Goal: Task Accomplishment & Management: Manage account settings

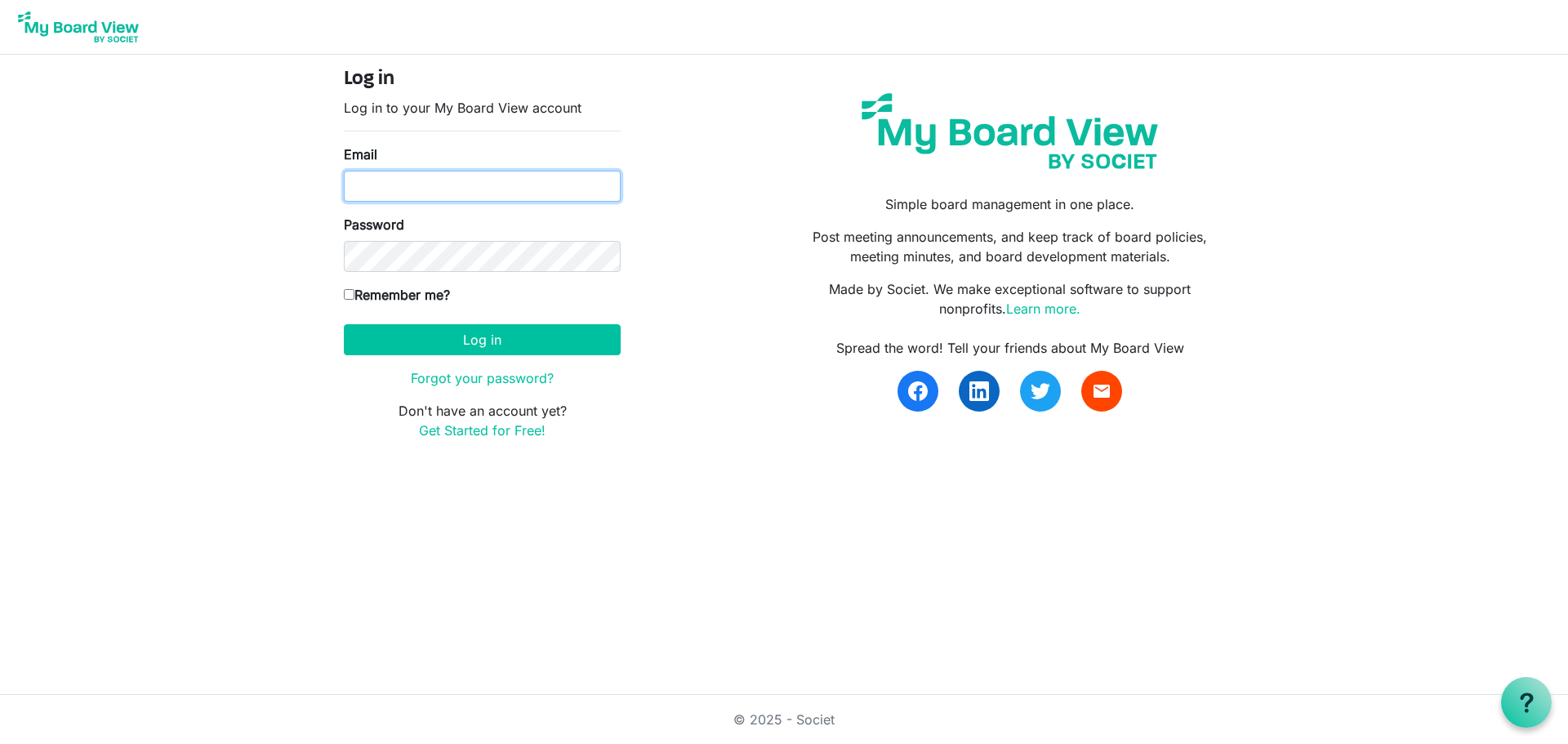
click at [425, 189] on input "Email" at bounding box center [482, 186] width 277 height 31
type input "jeanna@braveheartsriding.org"
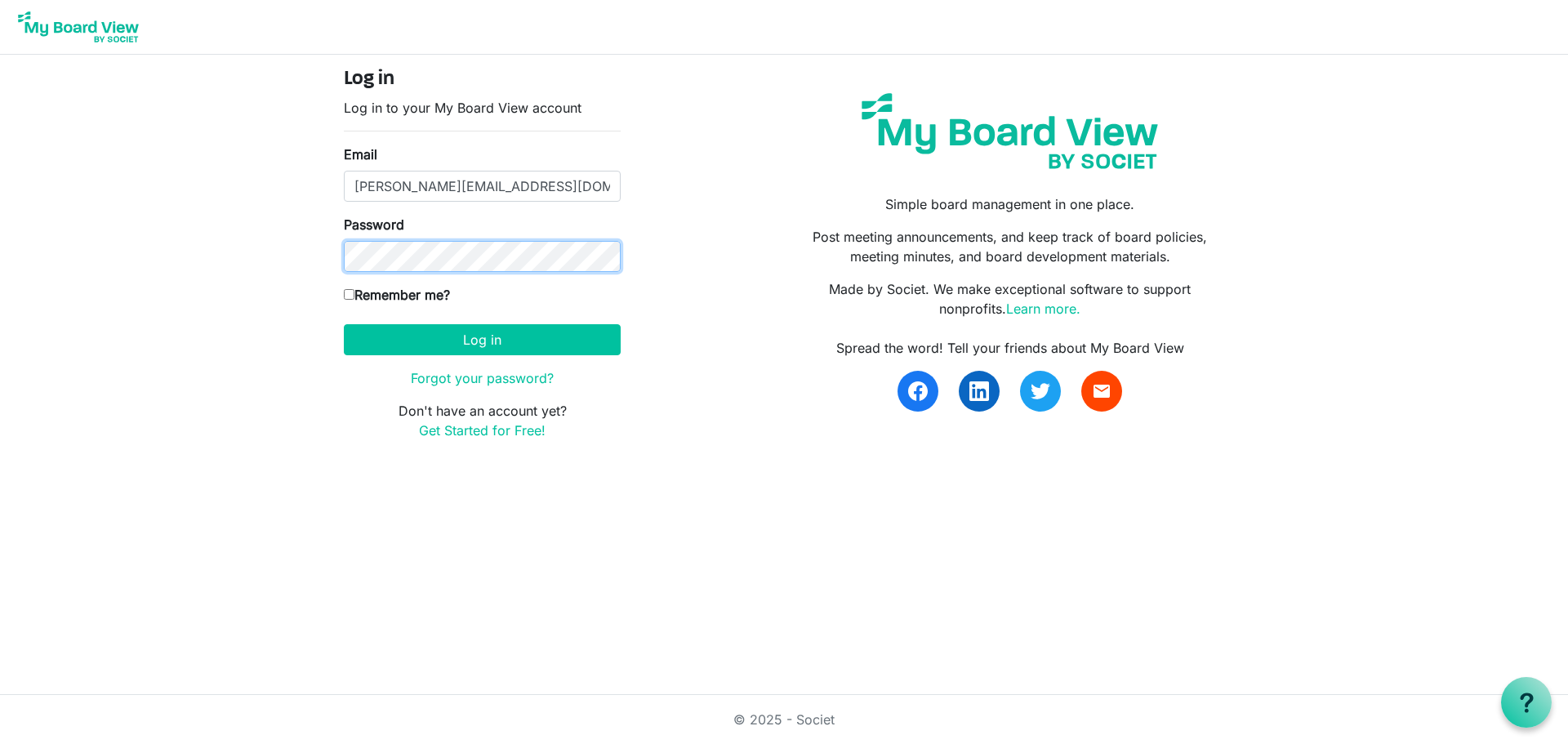
click at [222, 270] on body "Log in Log in to your My Board View account Email jeanna@braveheartsriding.org …" at bounding box center [784, 233] width 1568 height 467
click at [344, 324] on button "Log in" at bounding box center [482, 339] width 277 height 31
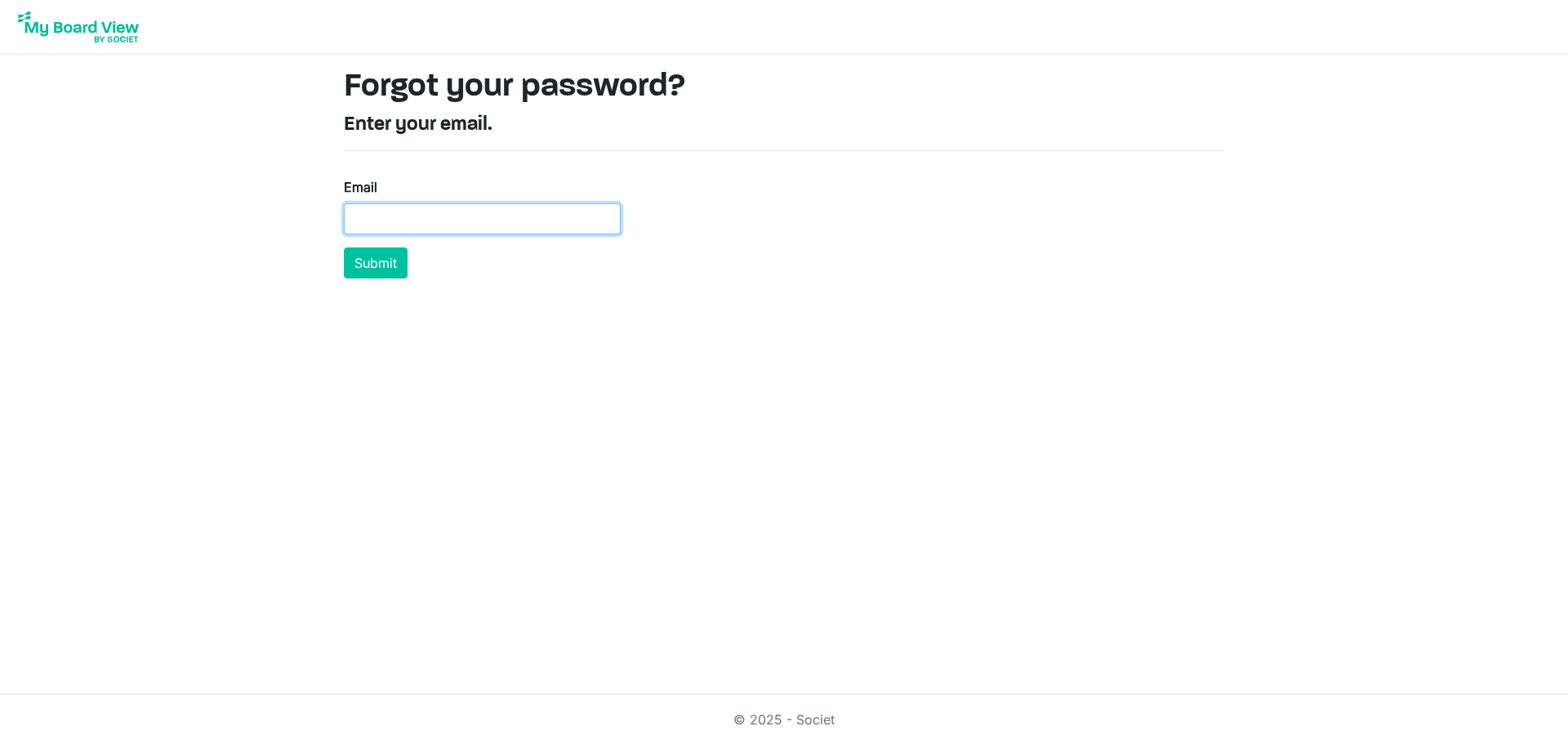
click at [427, 223] on input "Email" at bounding box center [482, 218] width 277 height 31
type input "[PERSON_NAME][EMAIL_ADDRESS][DOMAIN_NAME]"
click at [344, 247] on button "Submit" at bounding box center [376, 262] width 63 height 31
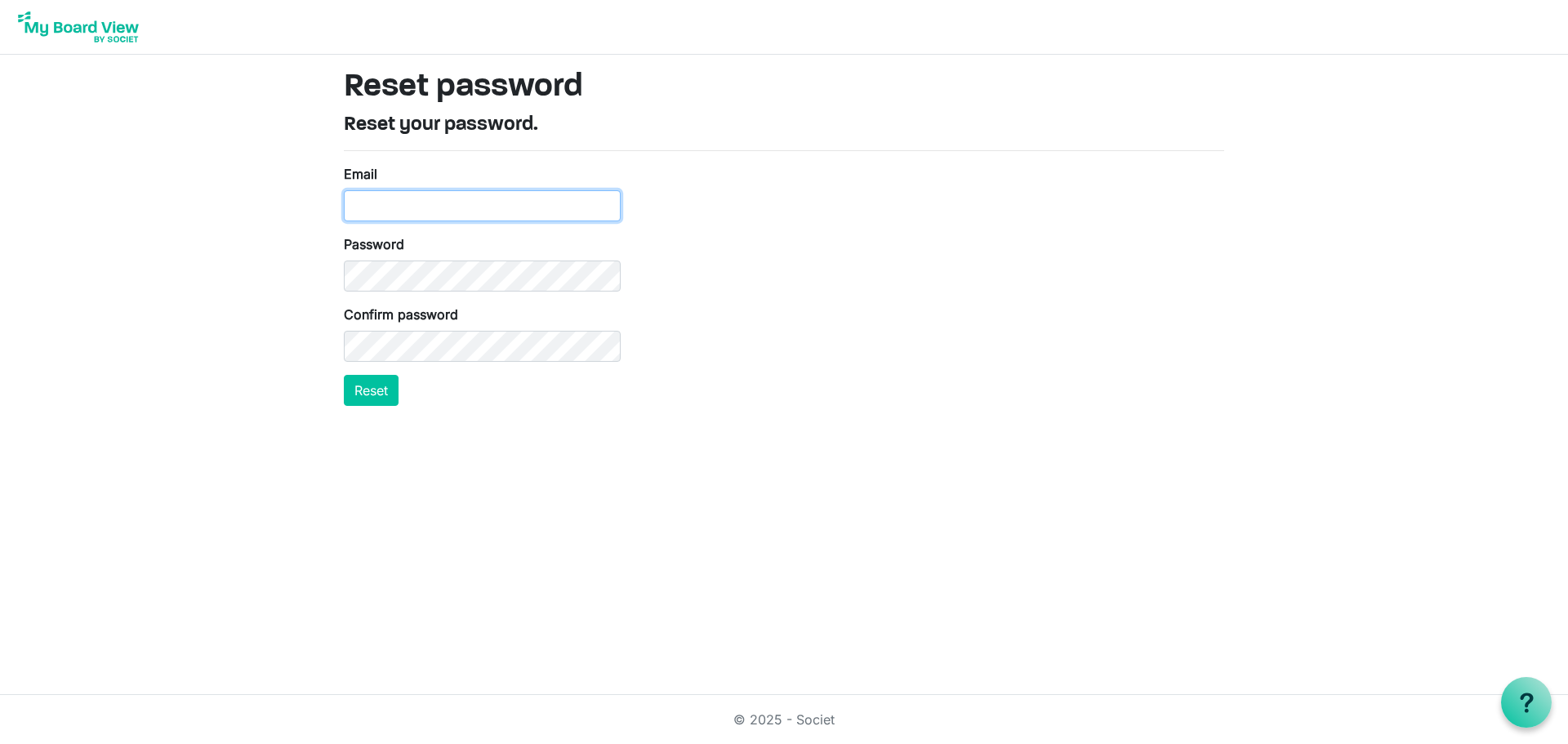
click at [394, 202] on input "Email" at bounding box center [482, 205] width 277 height 31
type input "[PERSON_NAME][EMAIL_ADDRESS][DOMAIN_NAME]"
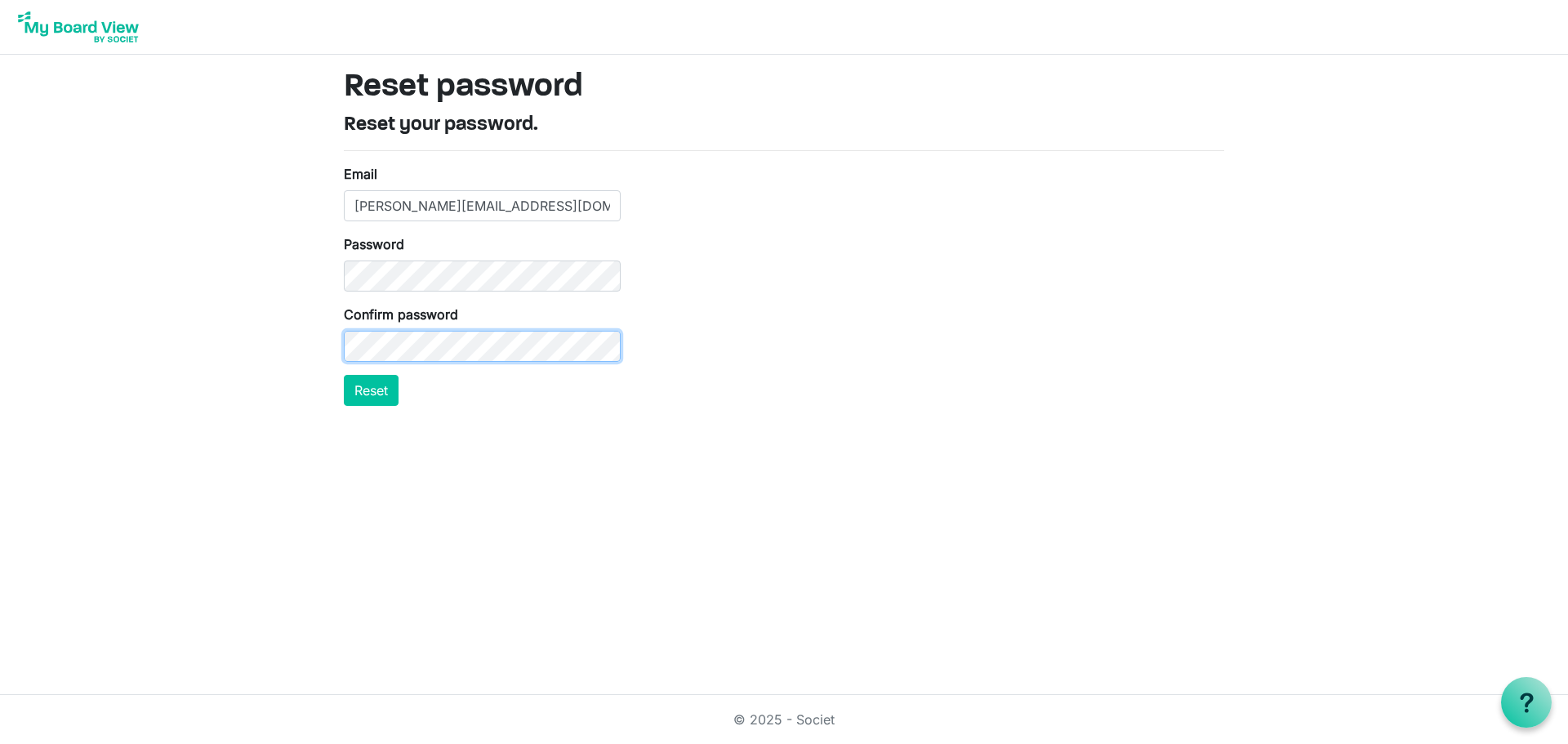
click at [344, 375] on button "Reset" at bounding box center [372, 390] width 55 height 31
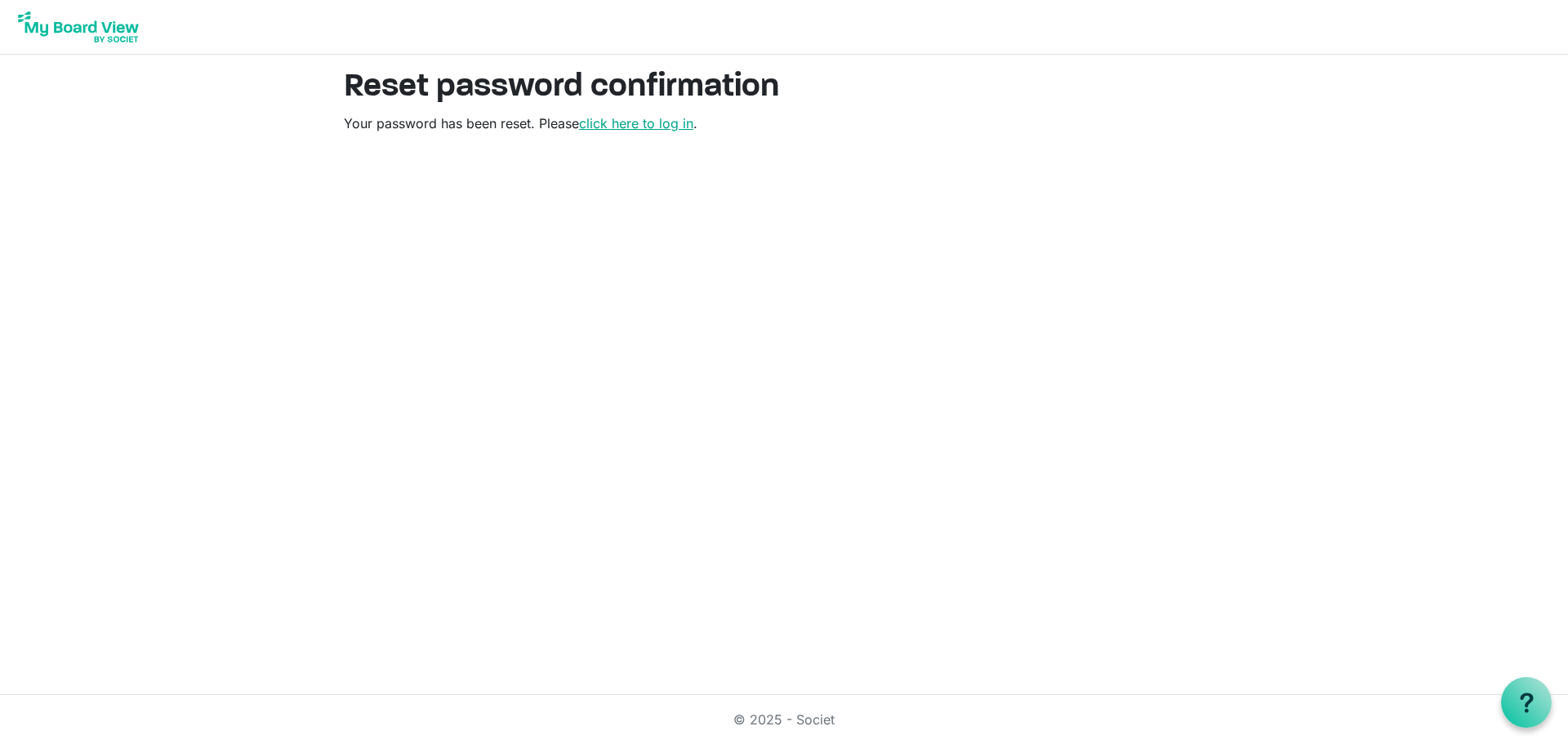
click at [643, 129] on link "click here to log in" at bounding box center [636, 123] width 114 height 17
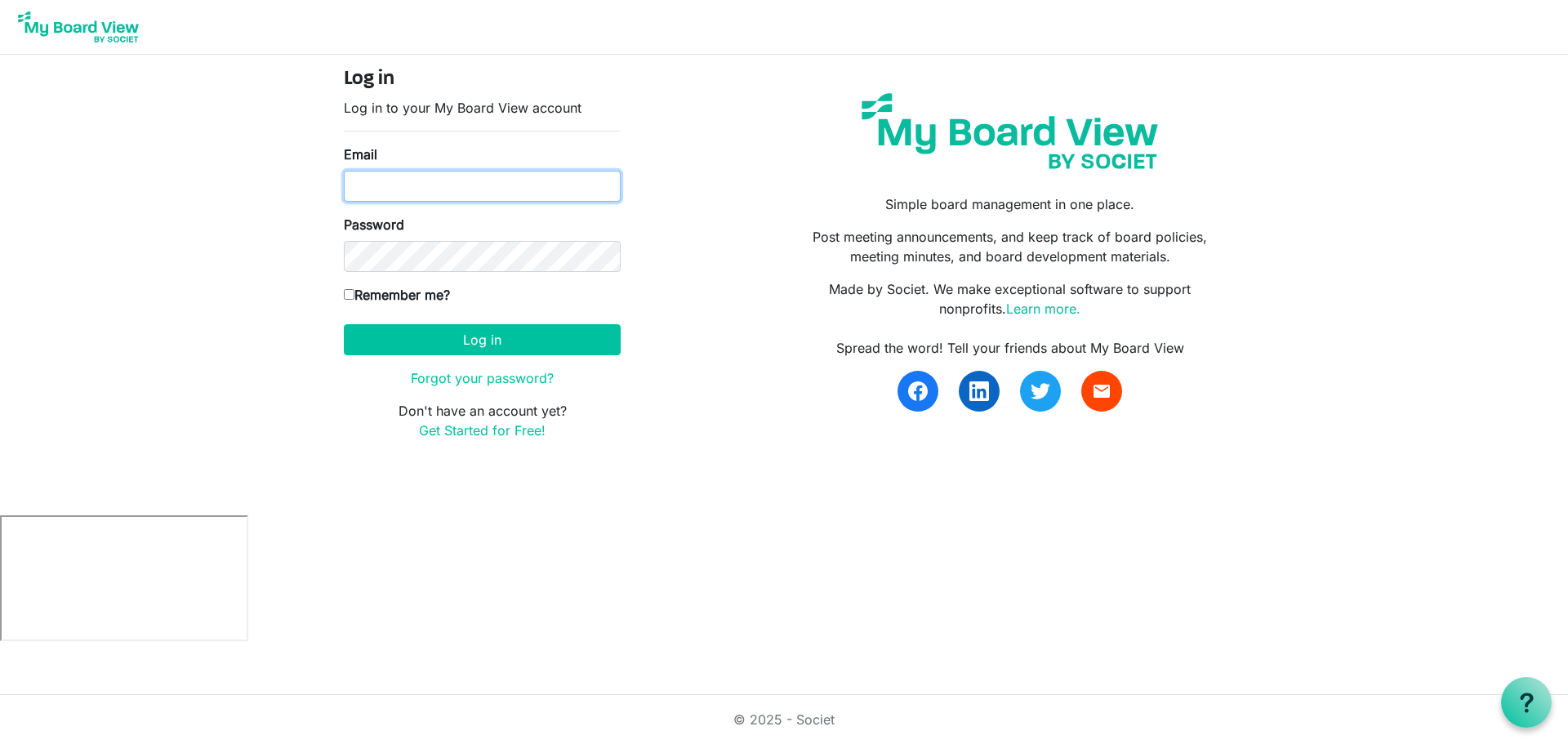
click at [408, 177] on input "Email" at bounding box center [482, 186] width 277 height 31
type input "[PERSON_NAME][EMAIL_ADDRESS][DOMAIN_NAME]"
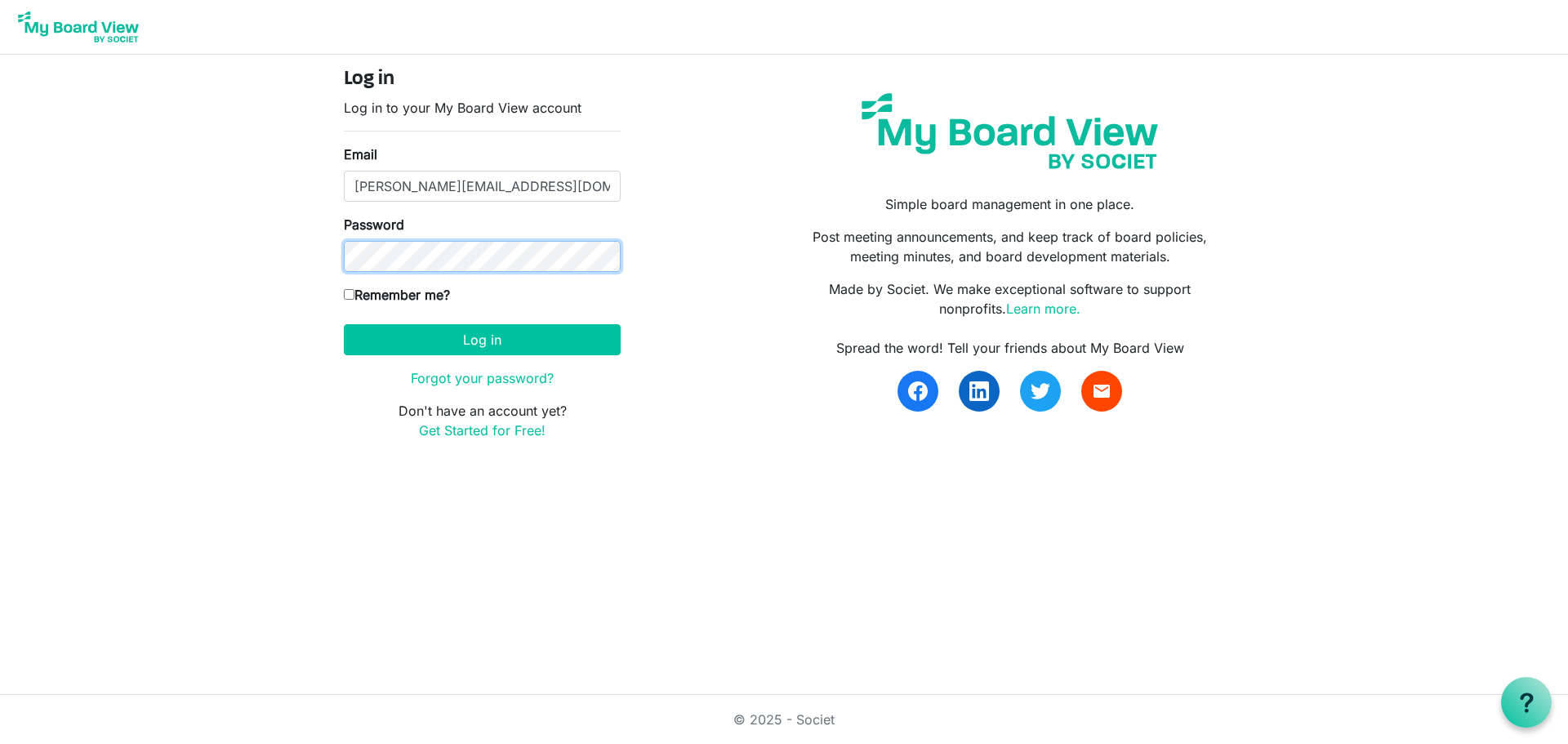
click at [344, 324] on button "Log in" at bounding box center [482, 339] width 277 height 31
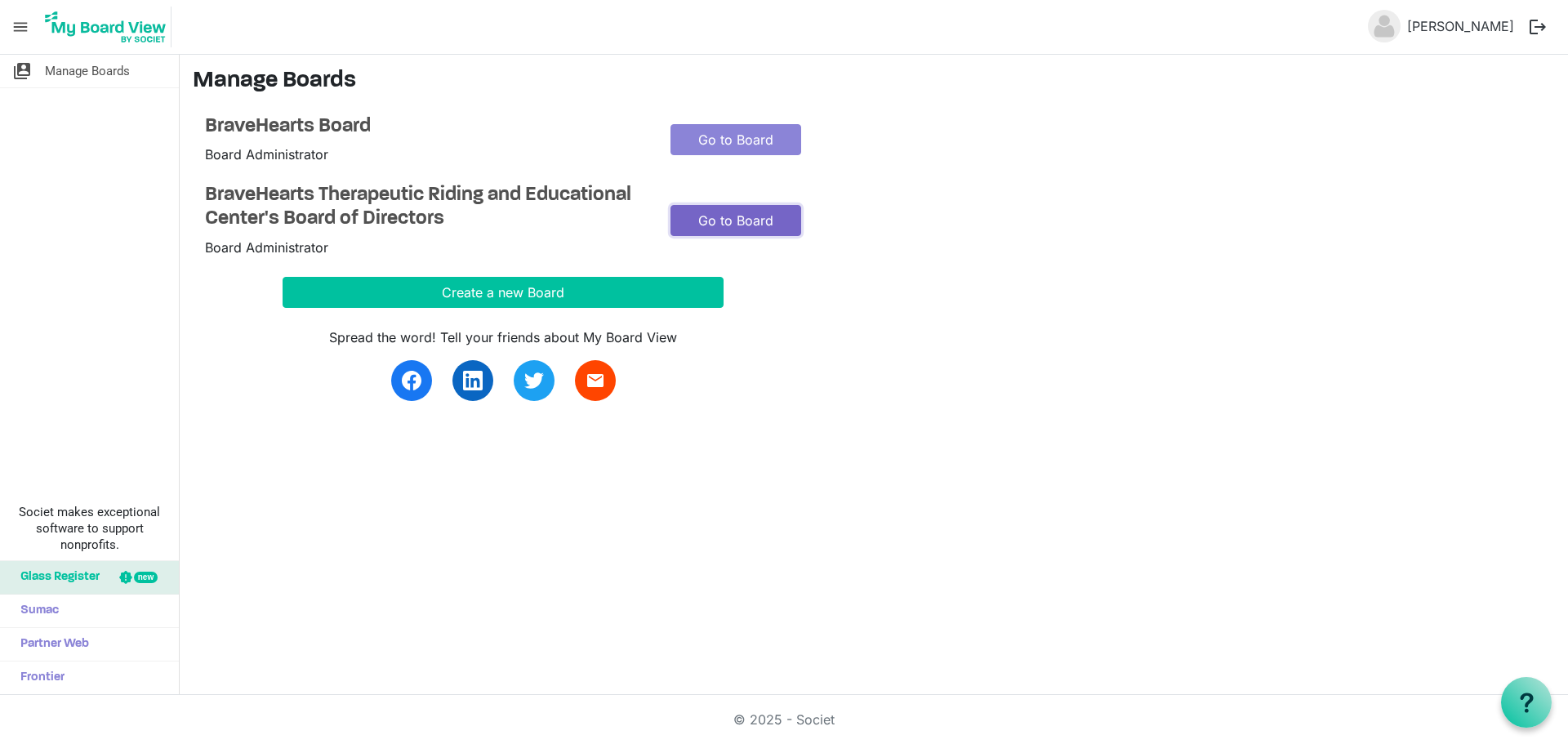
click at [753, 216] on link "Go to Board" at bounding box center [736, 220] width 131 height 31
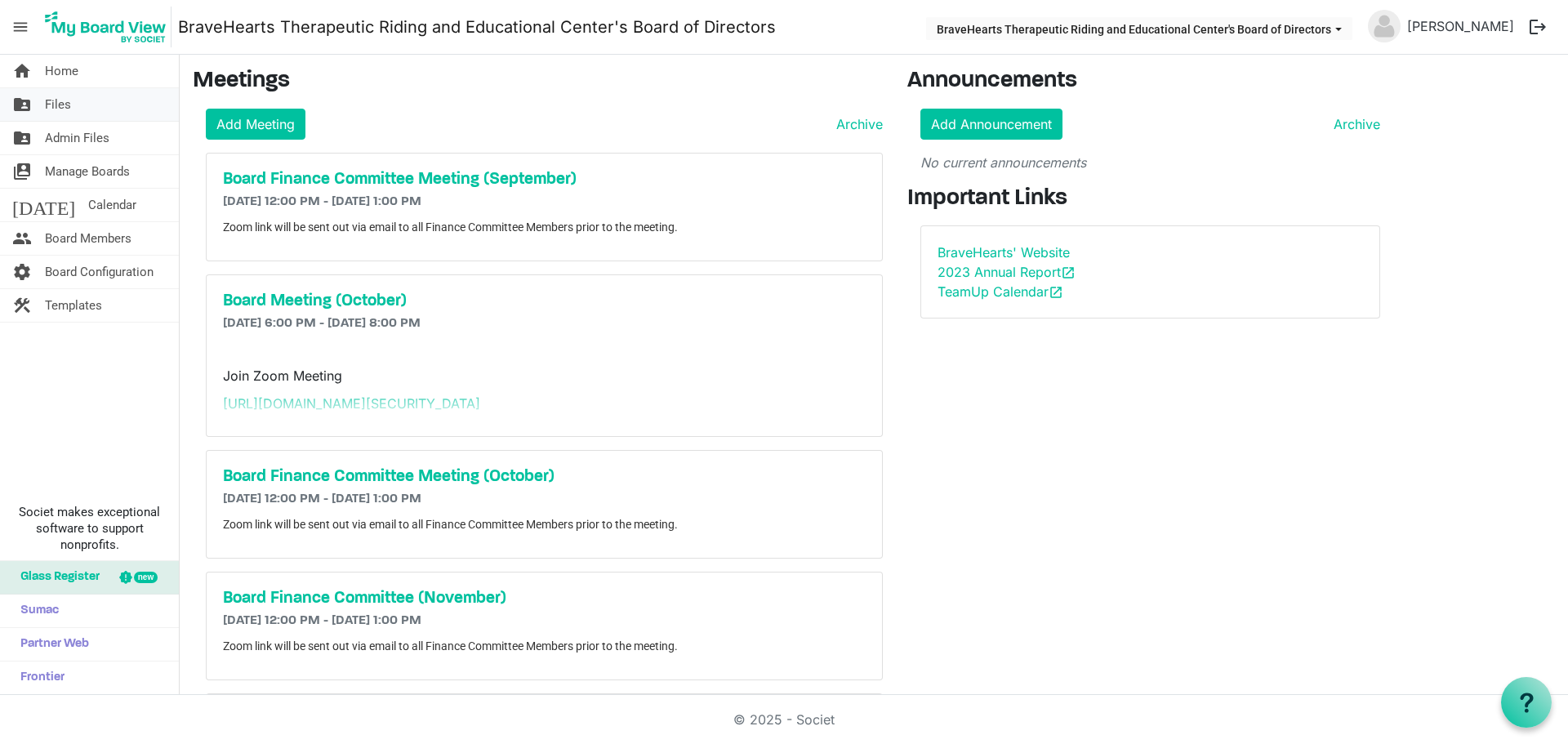
click at [83, 104] on link "folder_shared Files" at bounding box center [89, 104] width 179 height 32
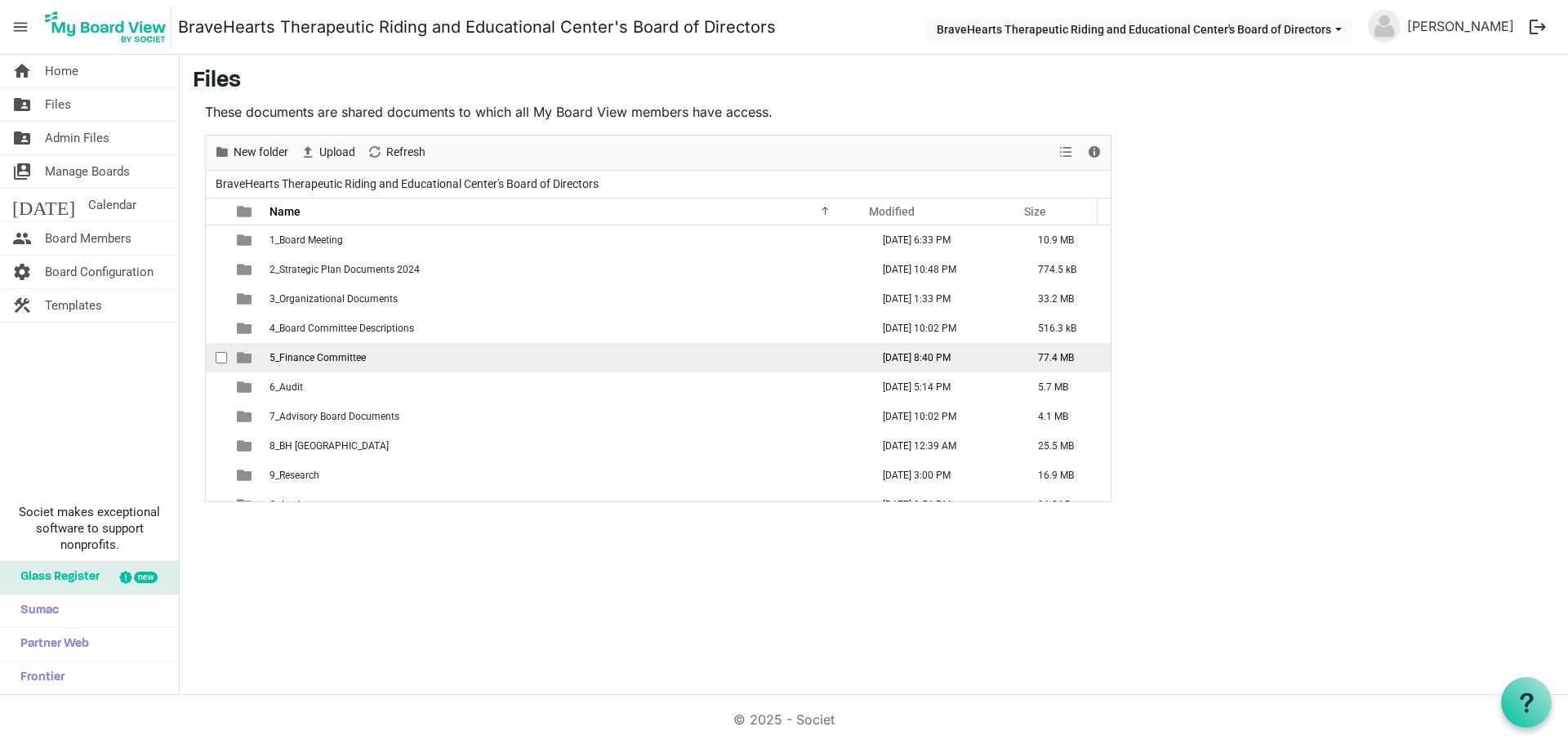
click at [369, 346] on td "5_Finance Committee" at bounding box center [565, 357] width 601 height 29
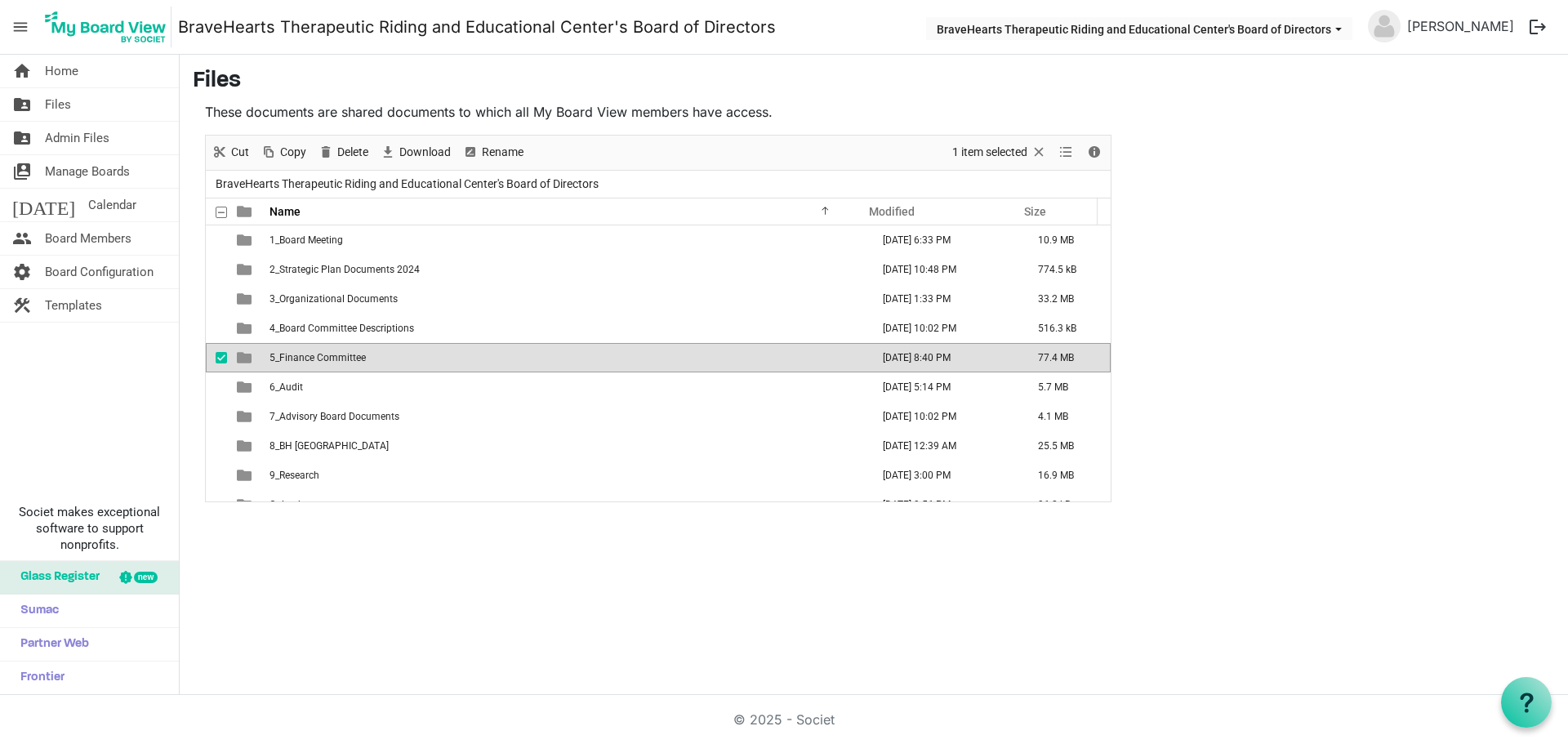
click at [369, 346] on td "5_Finance Committee" at bounding box center [565, 357] width 601 height 29
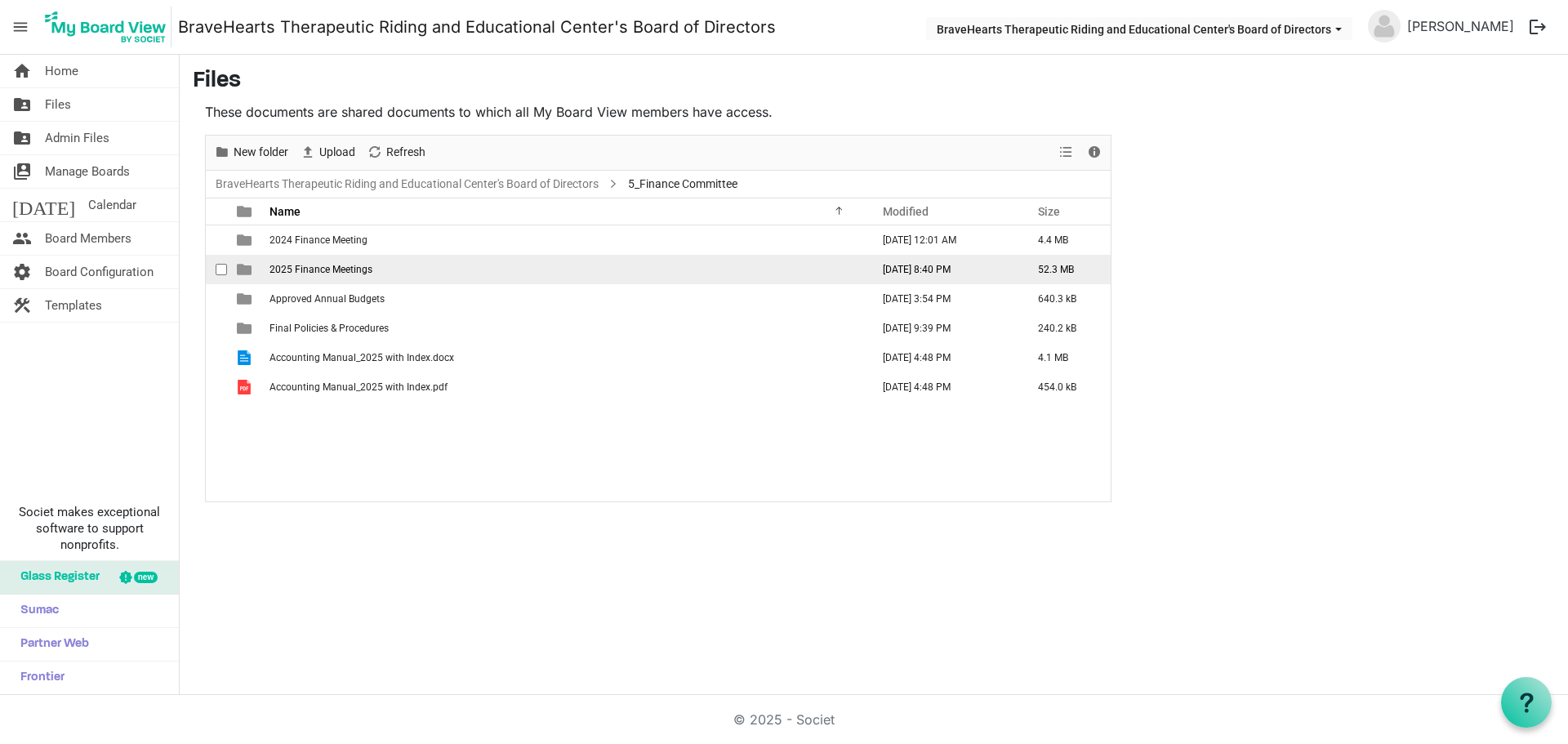
click at [381, 277] on td "2025 Finance Meetings" at bounding box center [565, 269] width 601 height 29
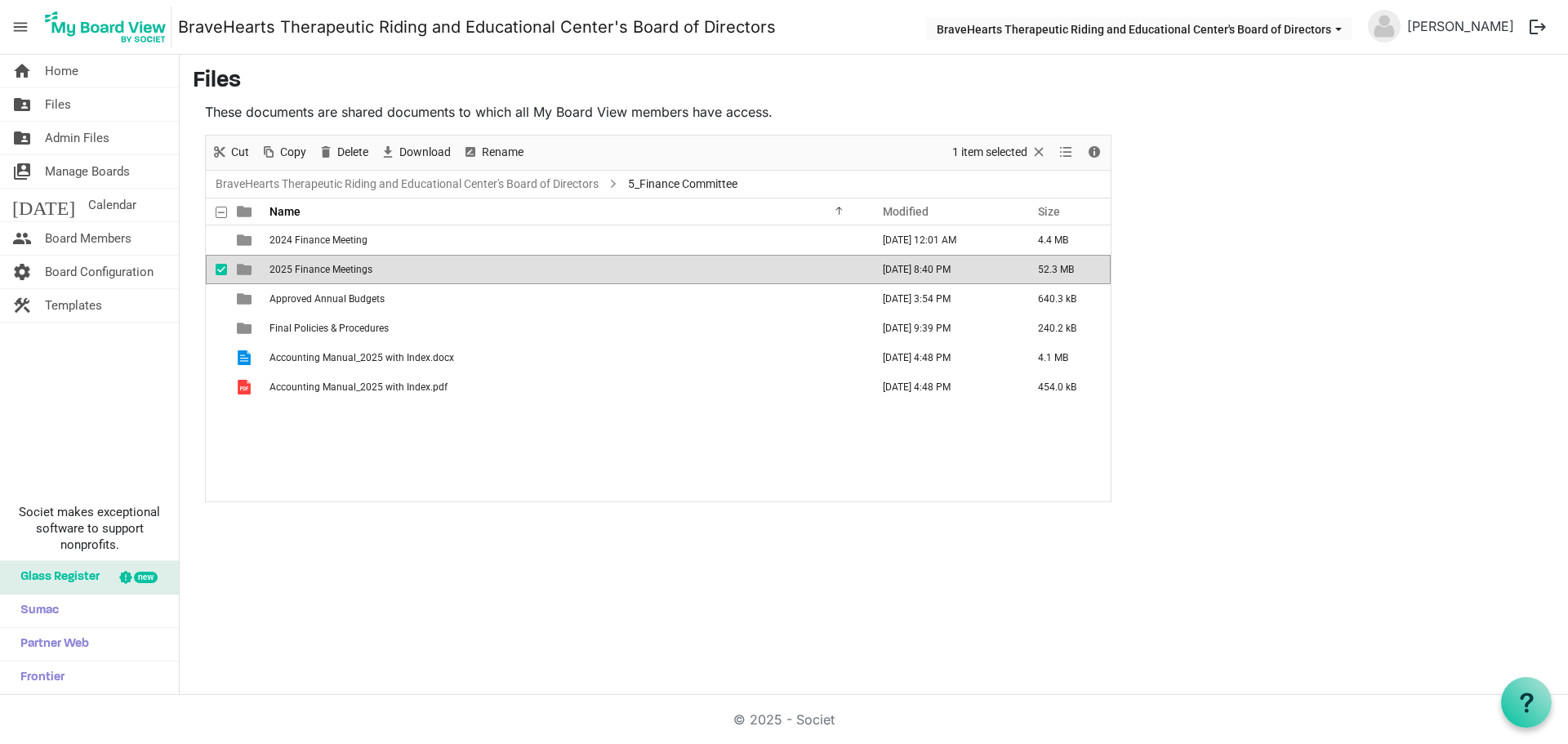
click at [381, 277] on td "2025 Finance Meetings" at bounding box center [565, 269] width 601 height 29
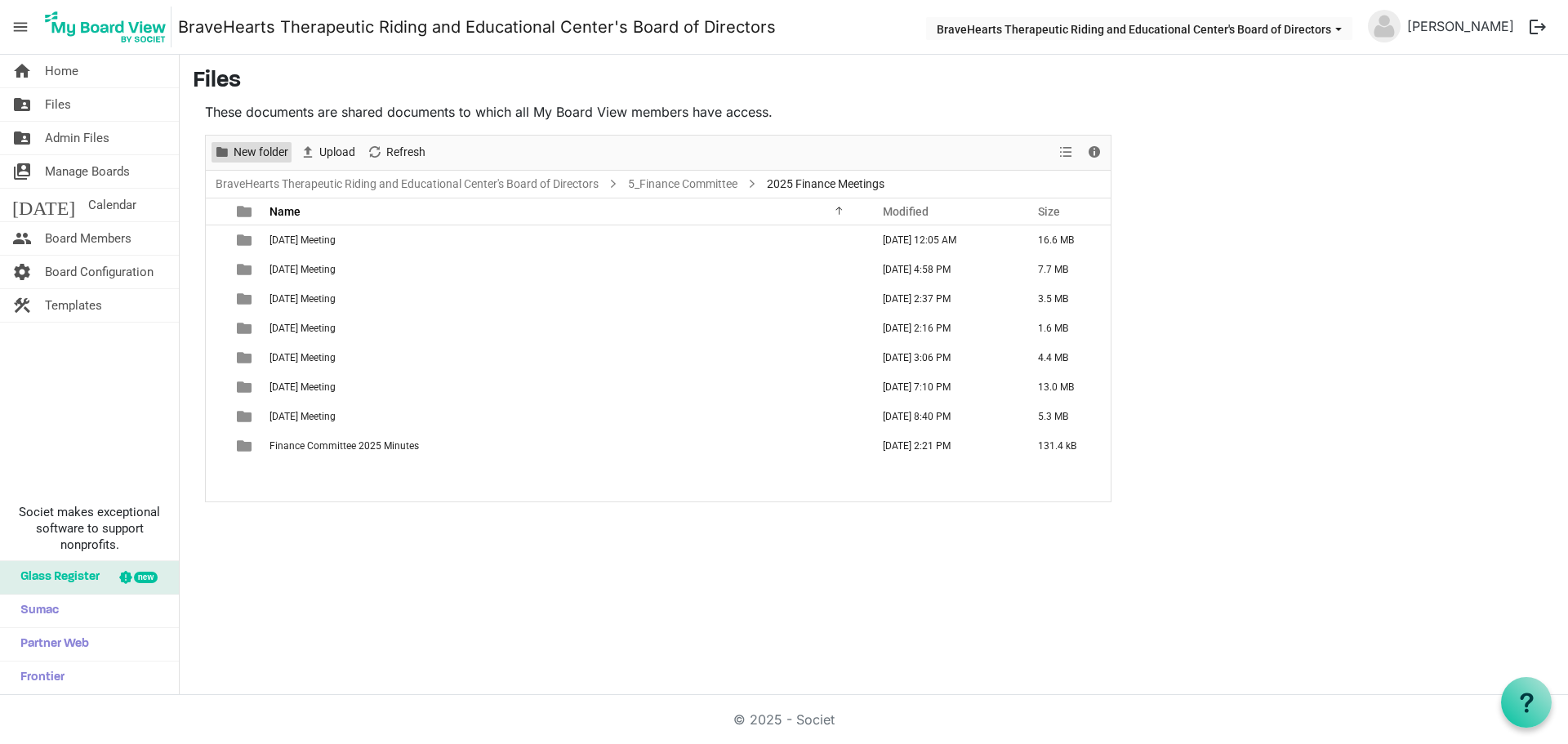
click at [254, 142] on span "New folder" at bounding box center [261, 152] width 58 height 20
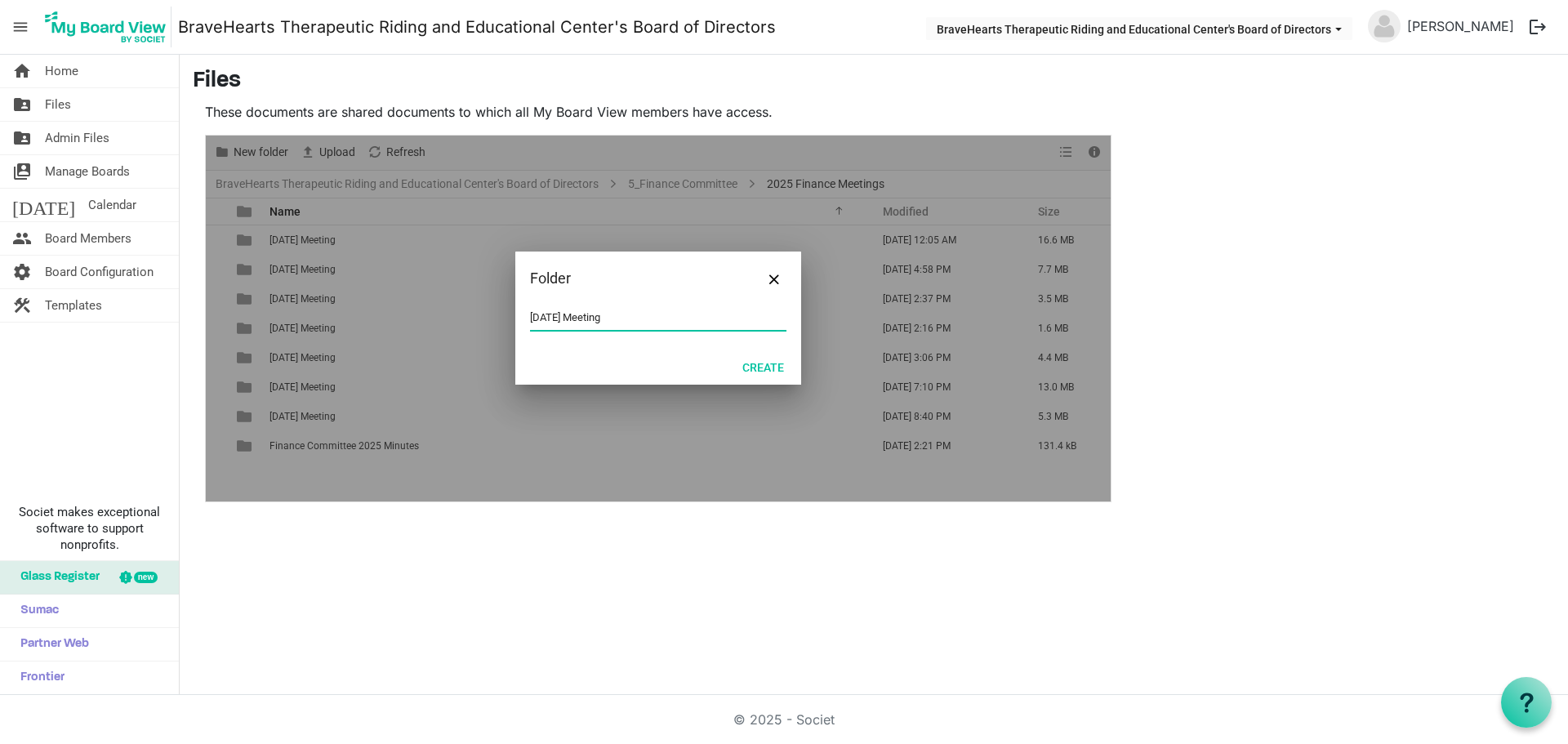
click at [535, 318] on input "[DATE] Meeting" at bounding box center [658, 317] width 257 height 24
type input "[DATE] Meeting"
click at [785, 362] on button "Create" at bounding box center [762, 366] width 62 height 22
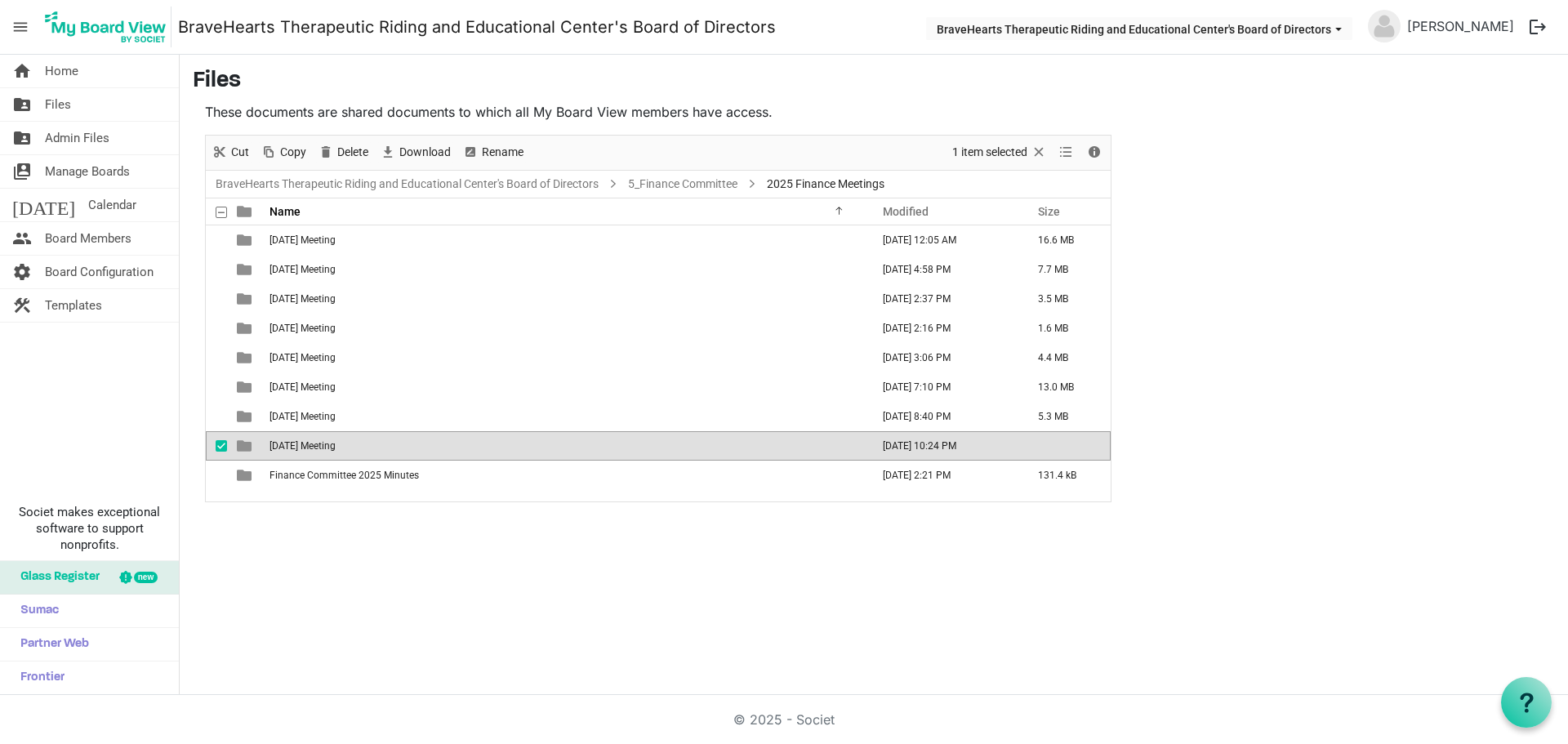
click at [473, 442] on td "[DATE] Meeting" at bounding box center [565, 445] width 601 height 29
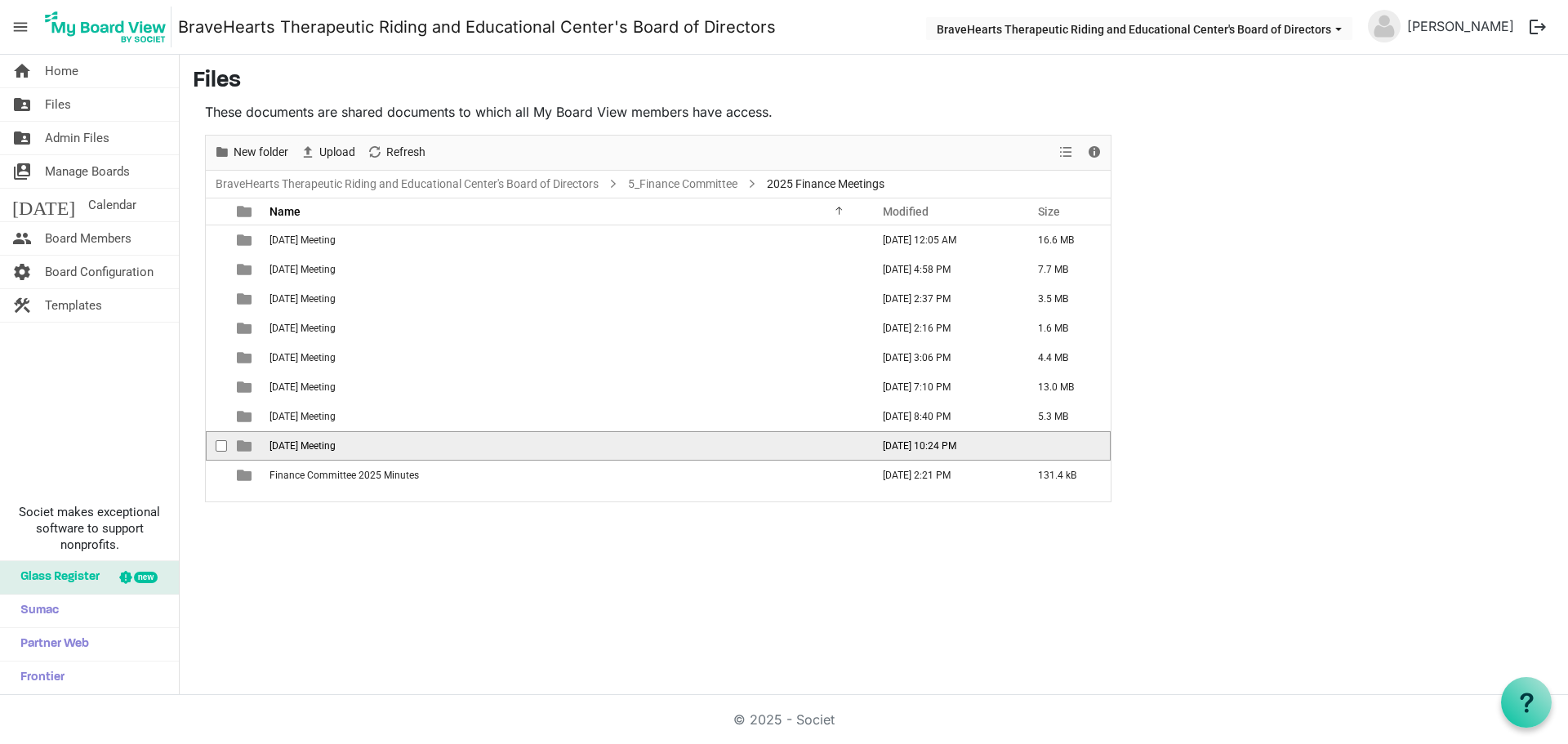
click at [473, 442] on td "[DATE] Meeting" at bounding box center [565, 445] width 601 height 29
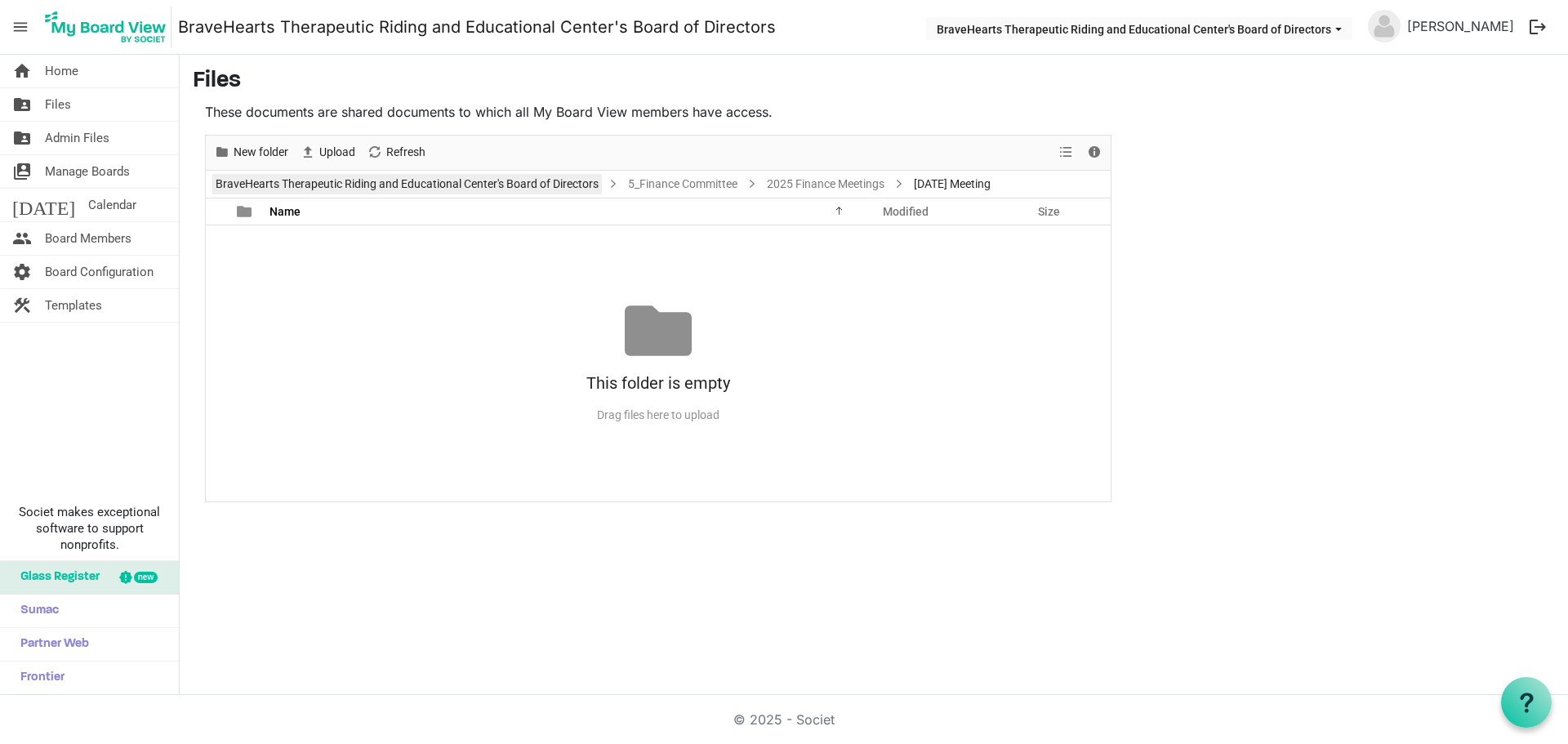
drag, startPoint x: 357, startPoint y: 346, endPoint x: 379, endPoint y: 190, distance: 157.5
click at [357, 346] on div "This folder is empty Drag files here to upload" at bounding box center [658, 363] width 905 height 132
click at [325, 150] on span "Upload" at bounding box center [337, 152] width 39 height 20
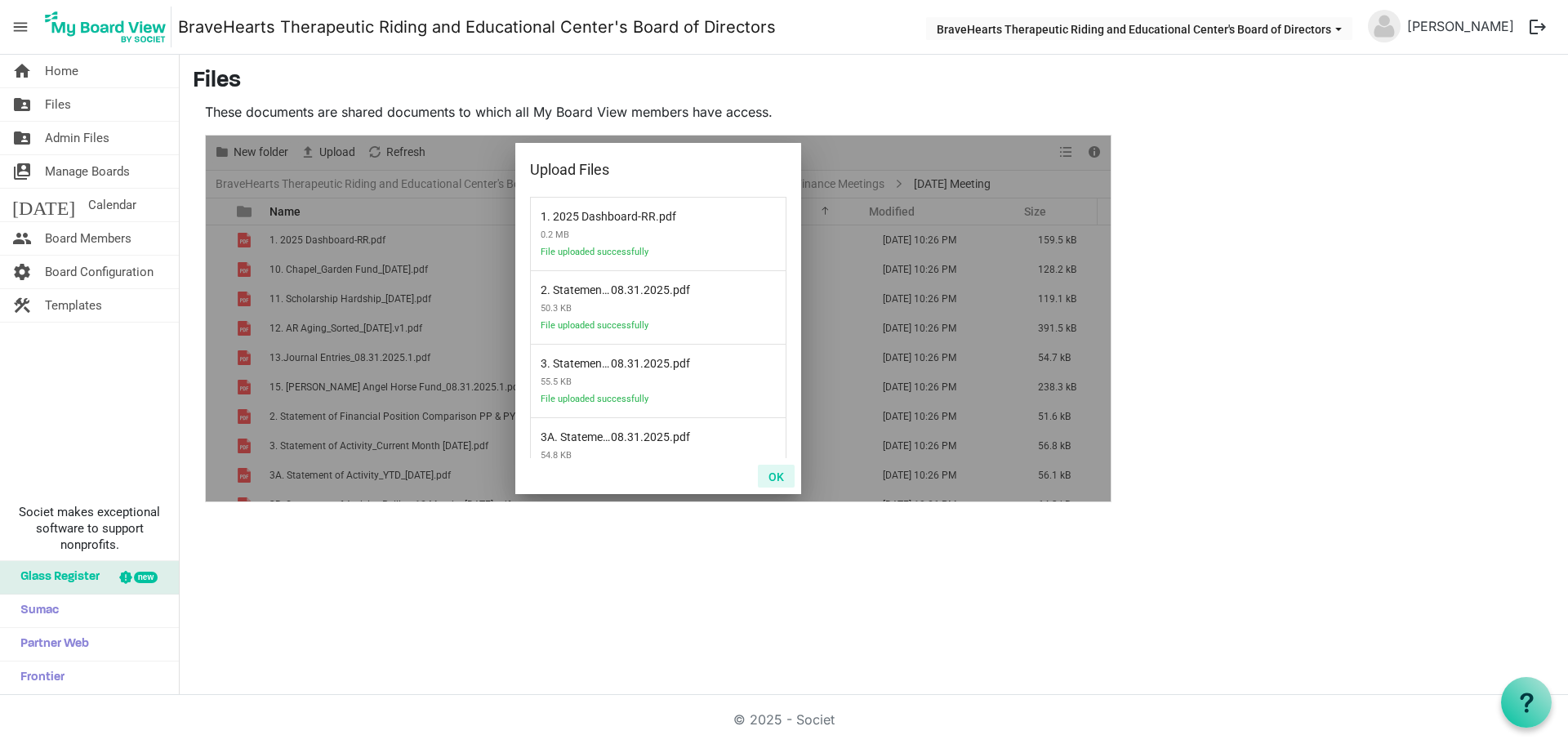
click at [769, 471] on button "OK" at bounding box center [776, 476] width 37 height 22
